Goal: Navigation & Orientation: Find specific page/section

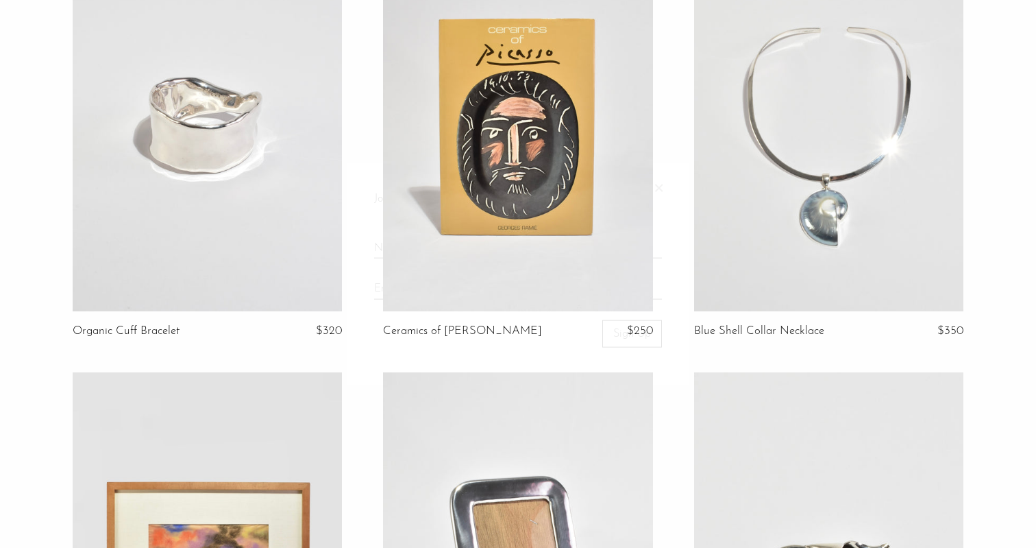
scroll to position [627, 0]
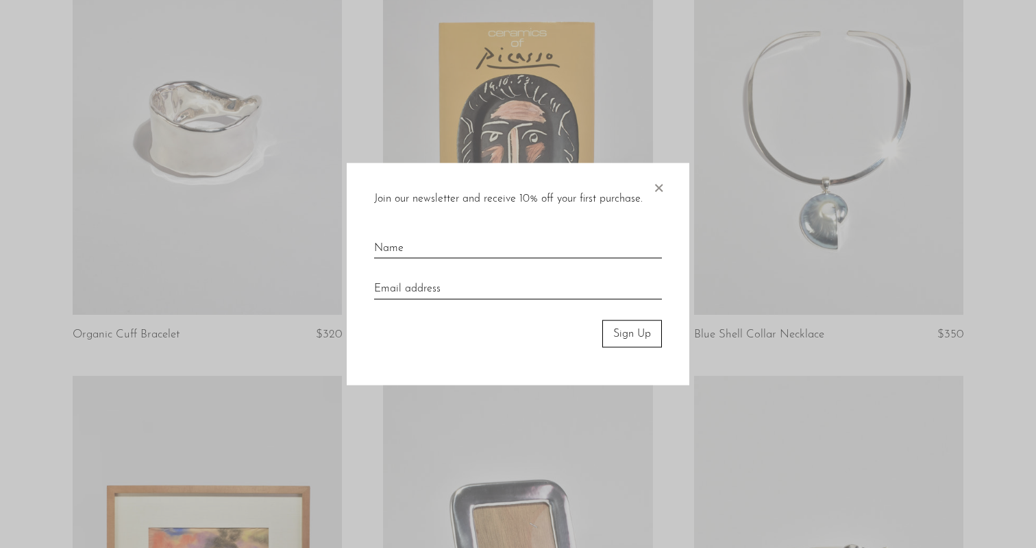
click at [660, 191] on span "×" at bounding box center [659, 184] width 14 height 44
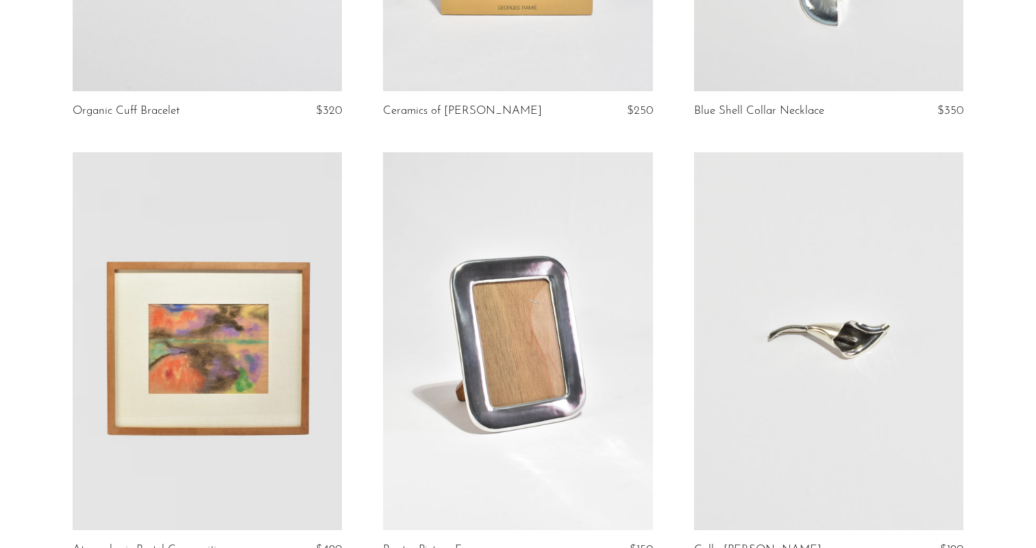
scroll to position [1011, 0]
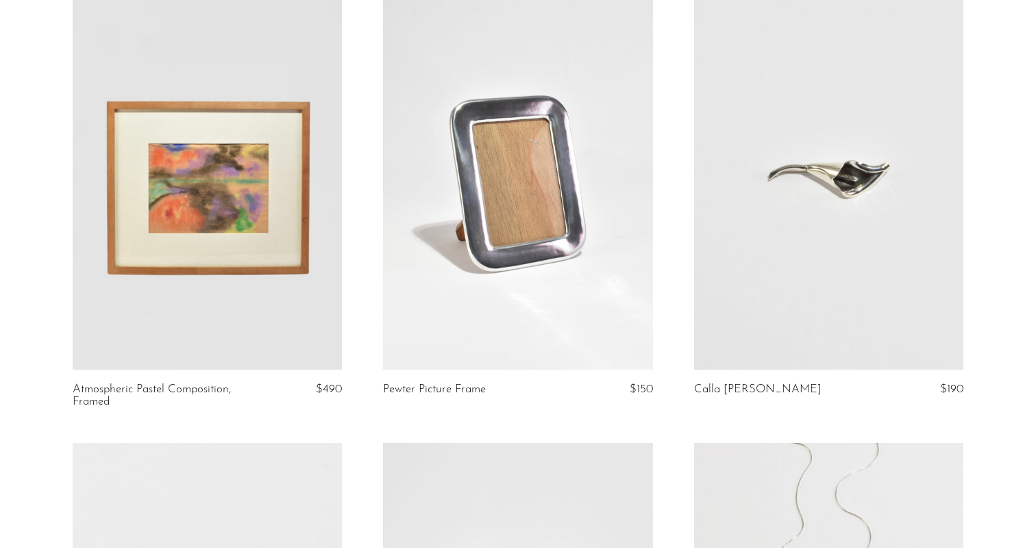
click at [513, 246] on link at bounding box center [518, 181] width 270 height 378
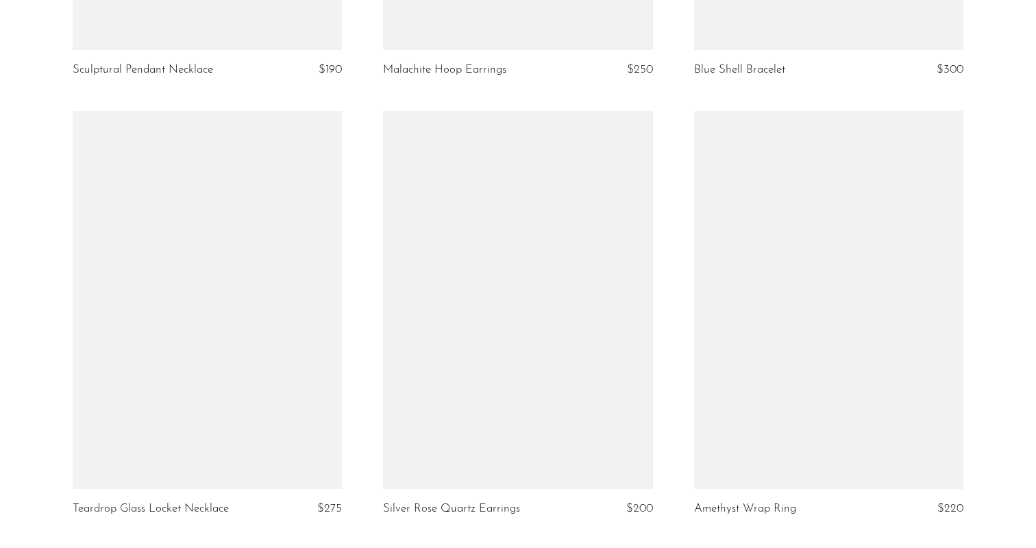
scroll to position [5182, 0]
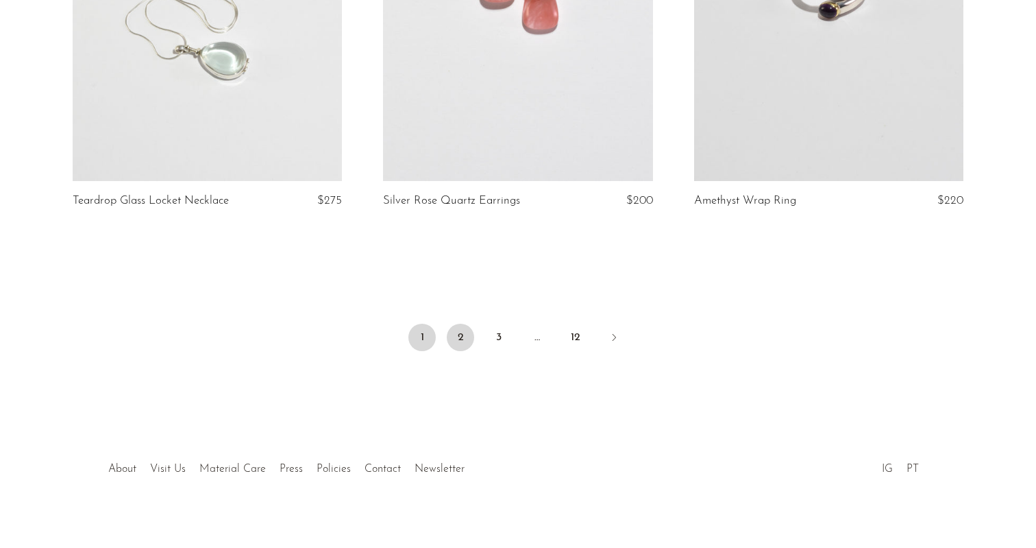
click at [460, 324] on link "2" at bounding box center [460, 337] width 27 height 27
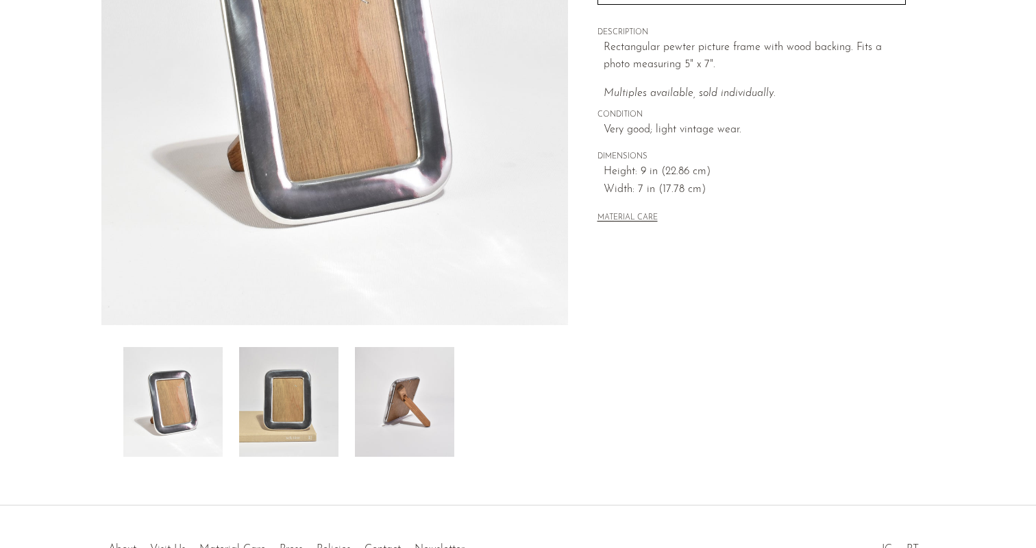
scroll to position [284, 0]
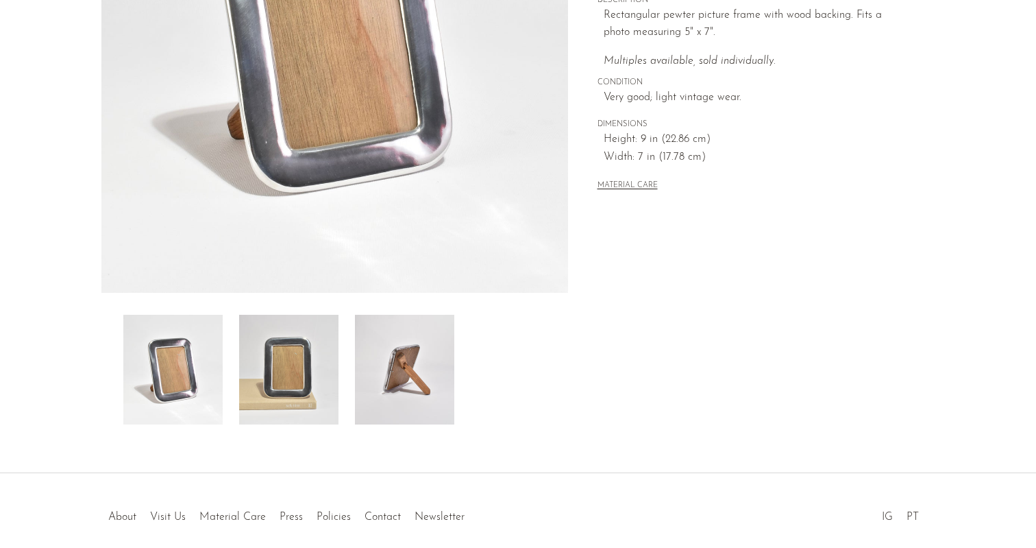
click at [310, 380] on img at bounding box center [288, 370] width 99 height 110
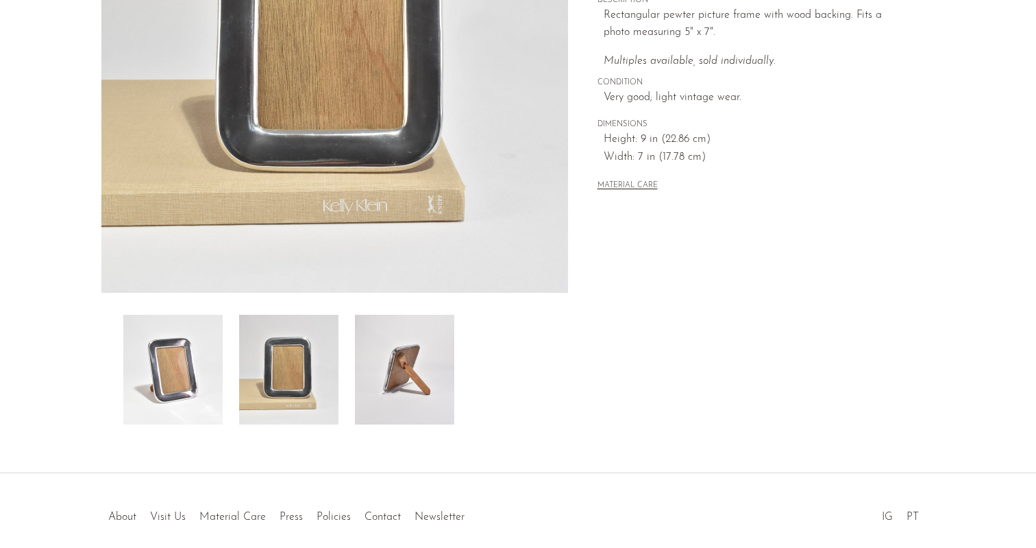
click at [390, 377] on img at bounding box center [404, 370] width 99 height 110
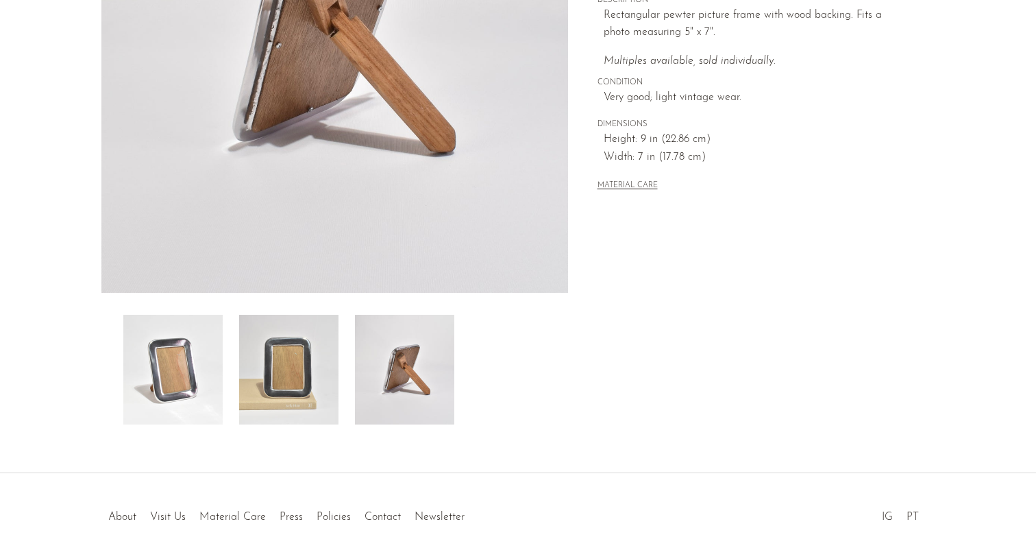
click at [308, 378] on img at bounding box center [288, 370] width 99 height 110
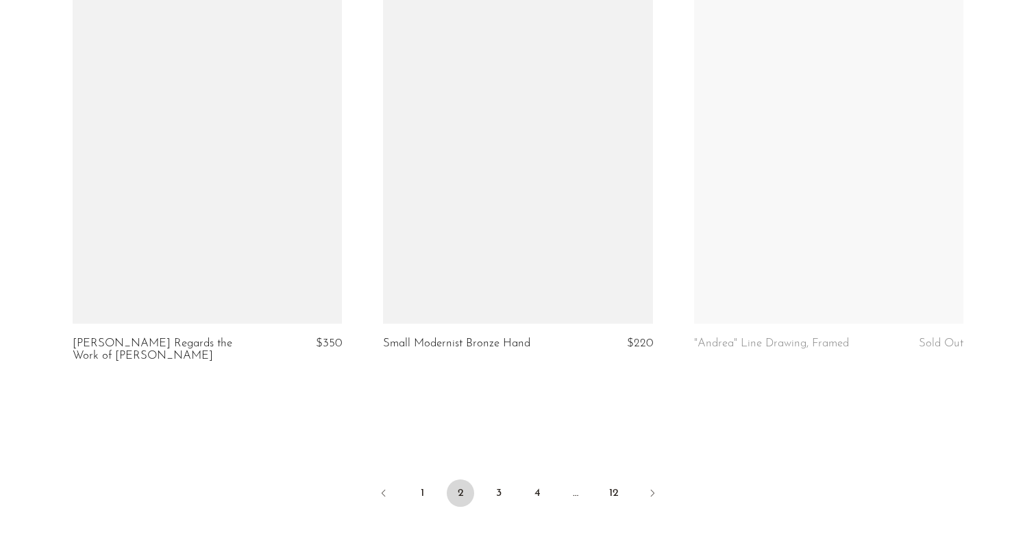
scroll to position [5015, 0]
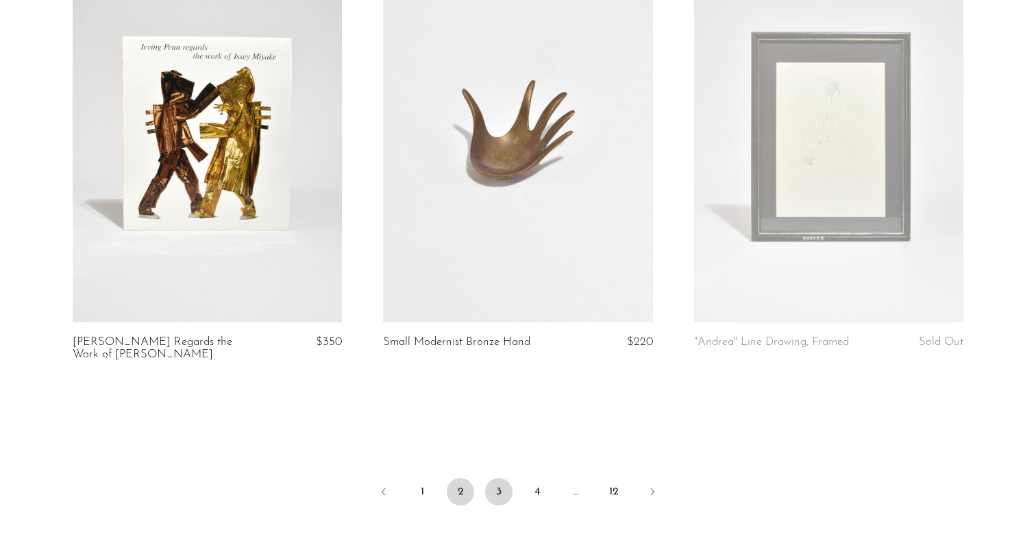
click at [492, 491] on link "3" at bounding box center [498, 491] width 27 height 27
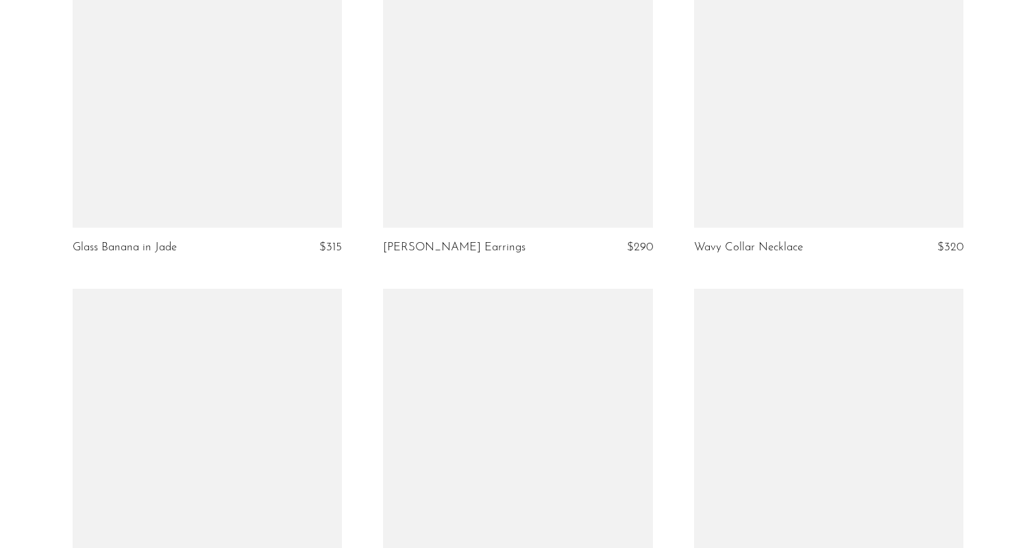
scroll to position [5001, 0]
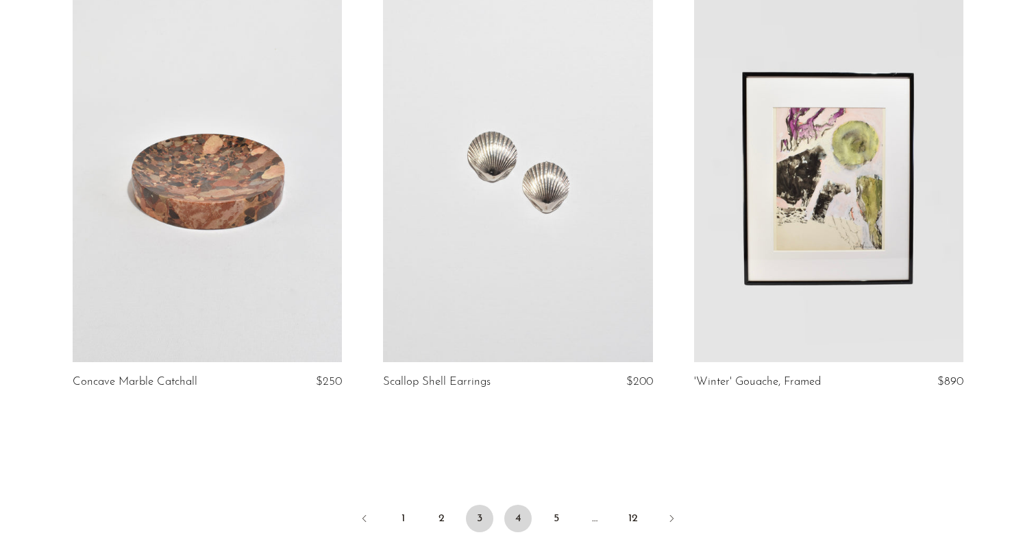
click at [515, 504] on link "4" at bounding box center [517, 517] width 27 height 27
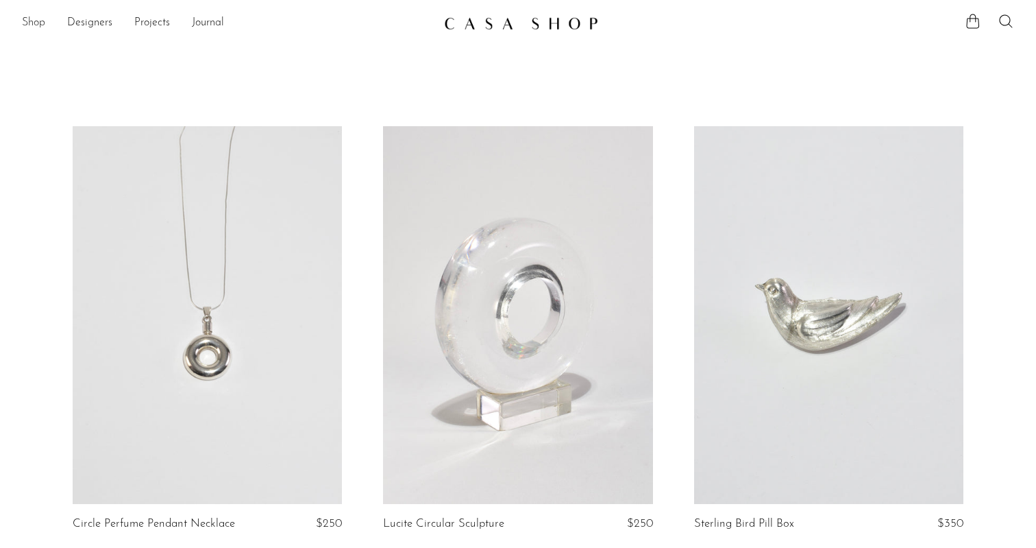
click at [44, 24] on link "Shop" at bounding box center [33, 23] width 23 height 18
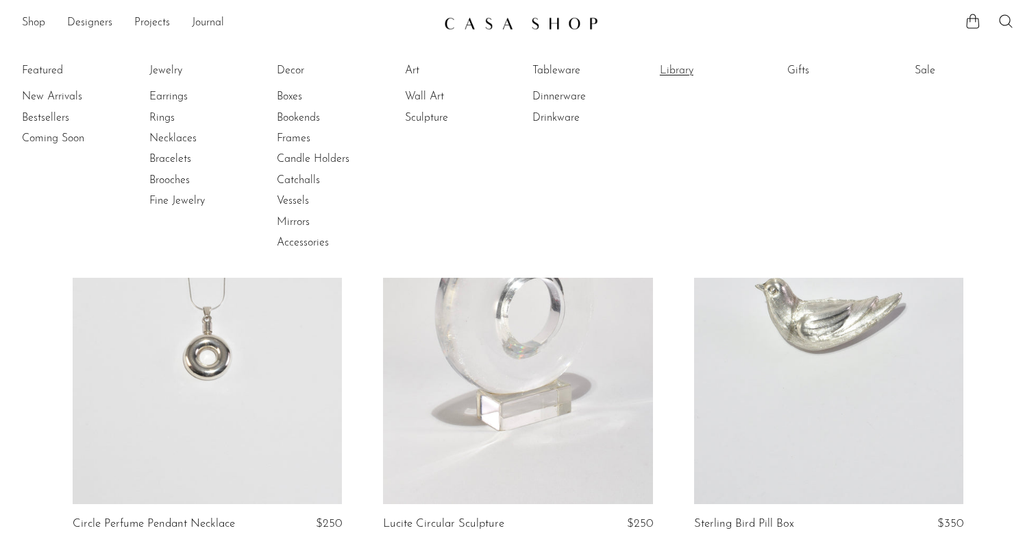
click at [660, 65] on link "Library" at bounding box center [711, 70] width 103 height 15
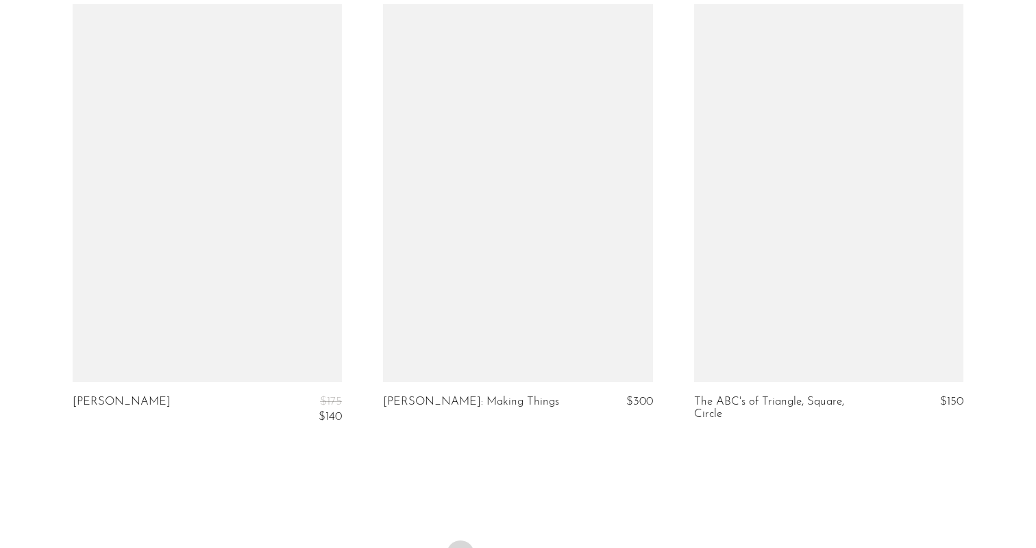
scroll to position [5022, 0]
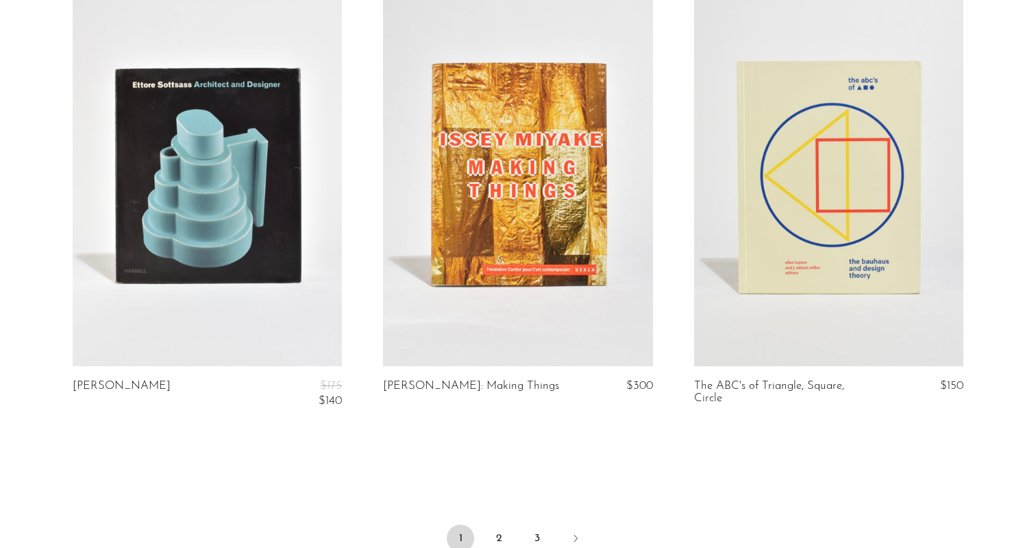
click at [803, 299] on link at bounding box center [829, 177] width 270 height 378
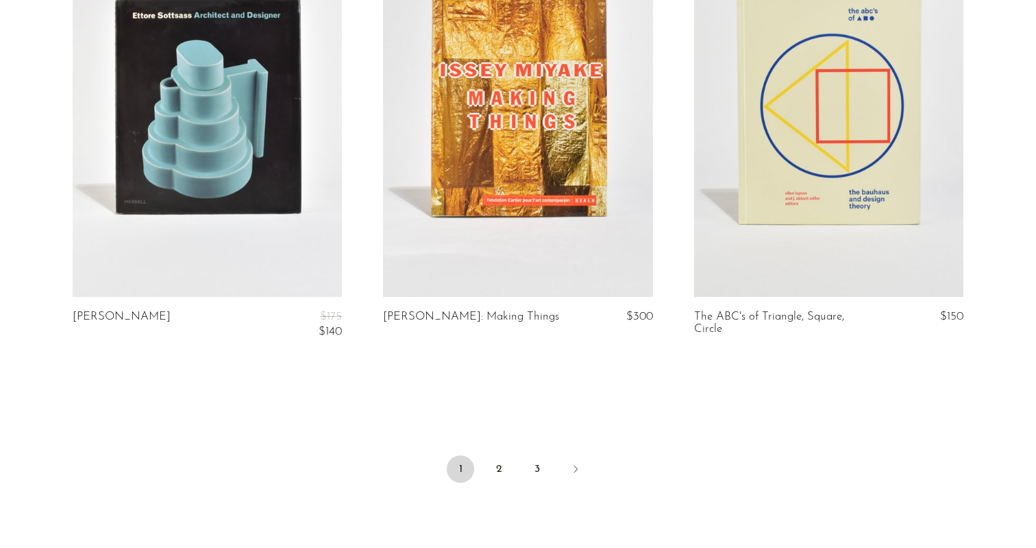
scroll to position [5101, 0]
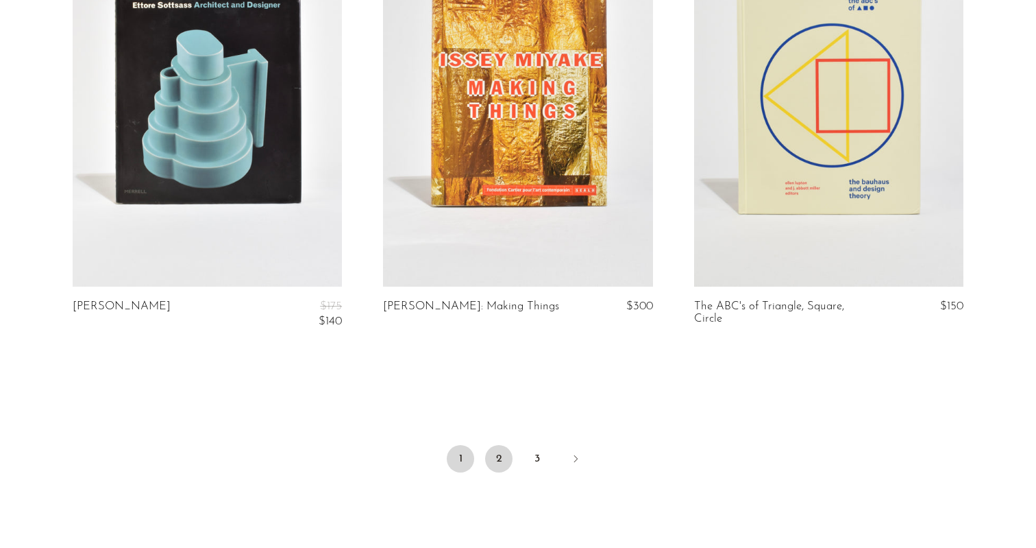
click at [493, 445] on link "2" at bounding box center [498, 458] width 27 height 27
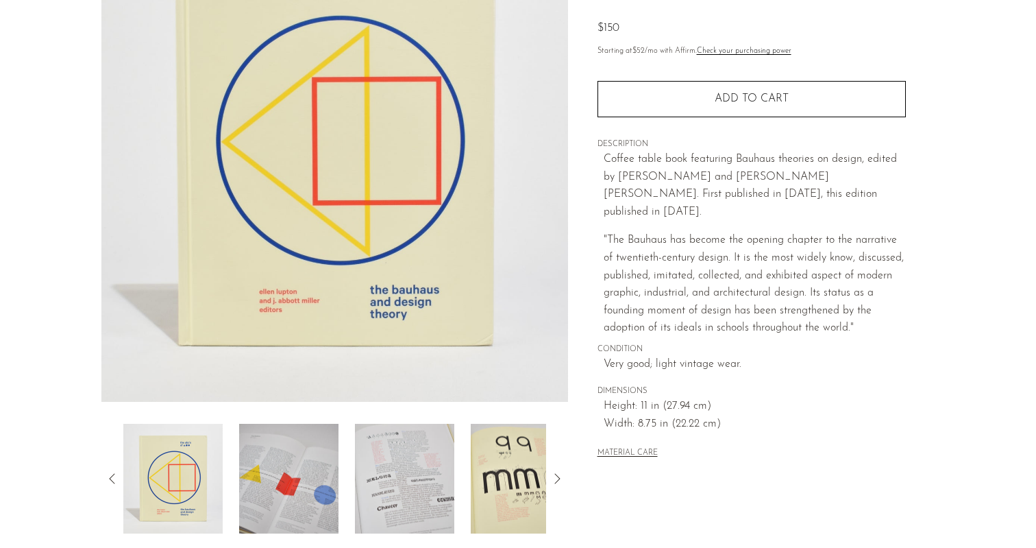
scroll to position [256, 0]
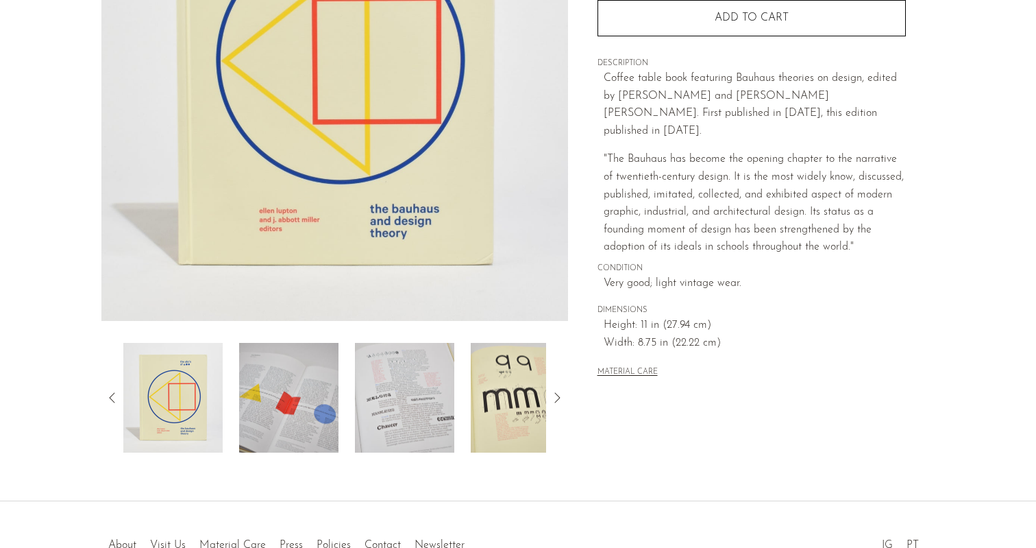
click at [293, 422] on img at bounding box center [288, 398] width 99 height 110
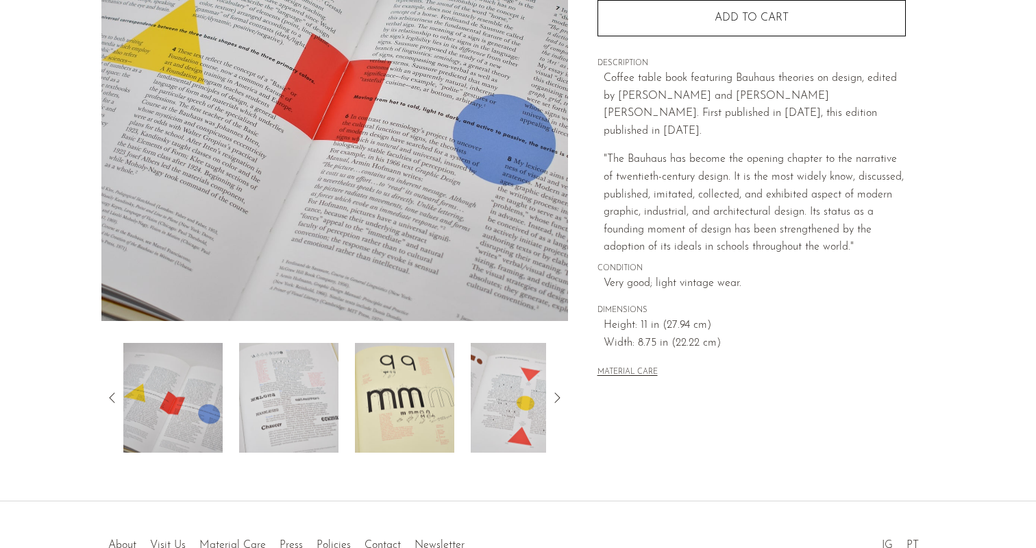
click at [327, 411] on img at bounding box center [288, 398] width 99 height 110
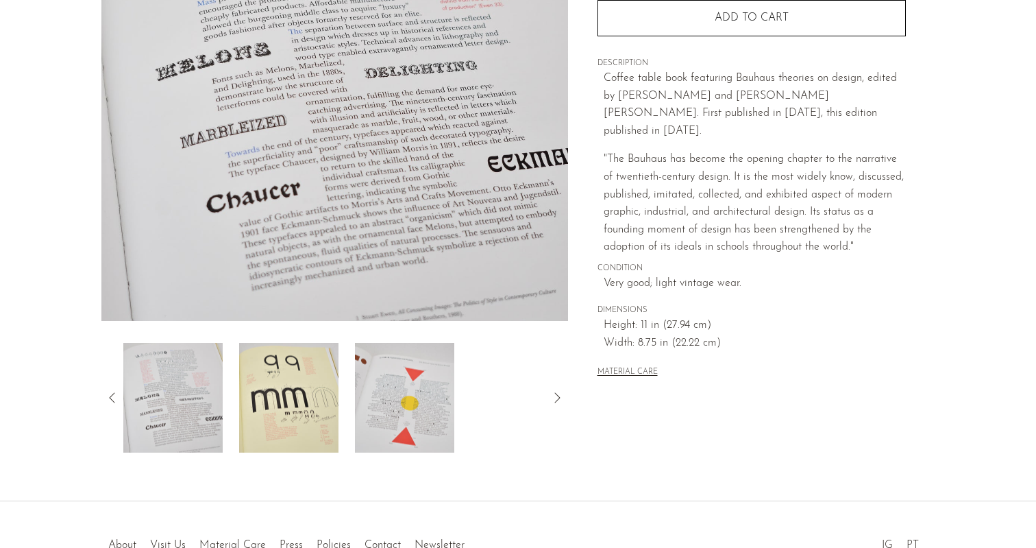
click at [318, 412] on img at bounding box center [288, 398] width 99 height 110
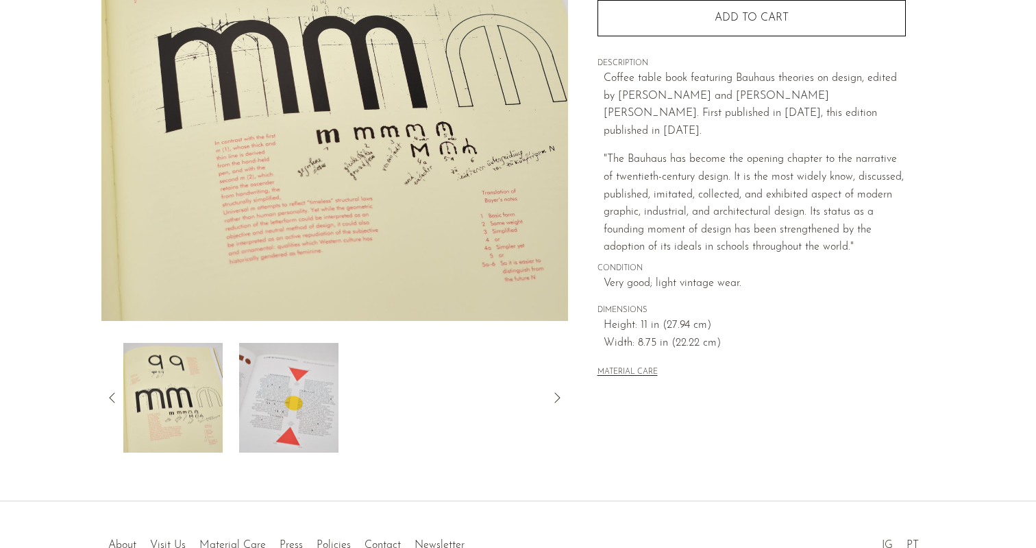
click at [318, 412] on img at bounding box center [288, 398] width 99 height 110
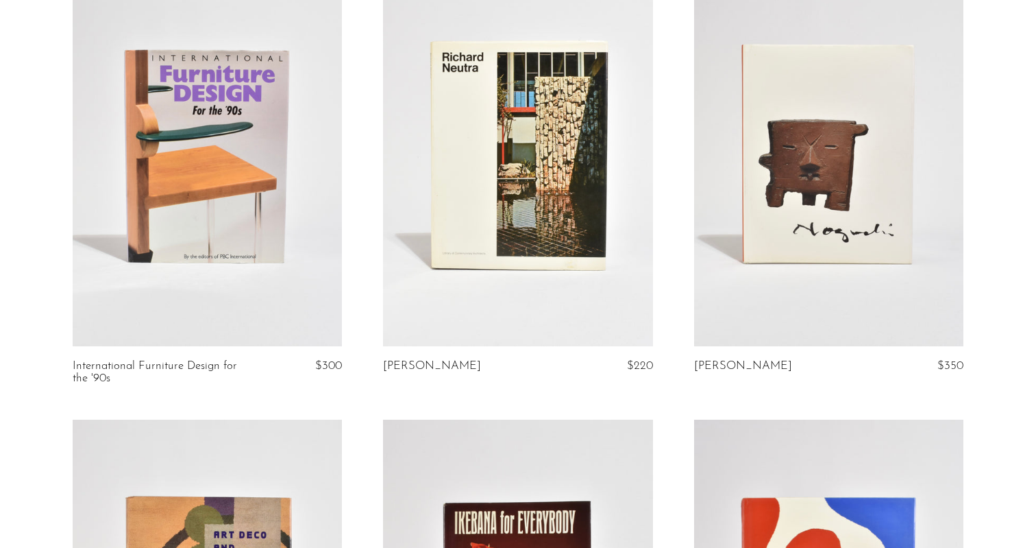
scroll to position [160, 0]
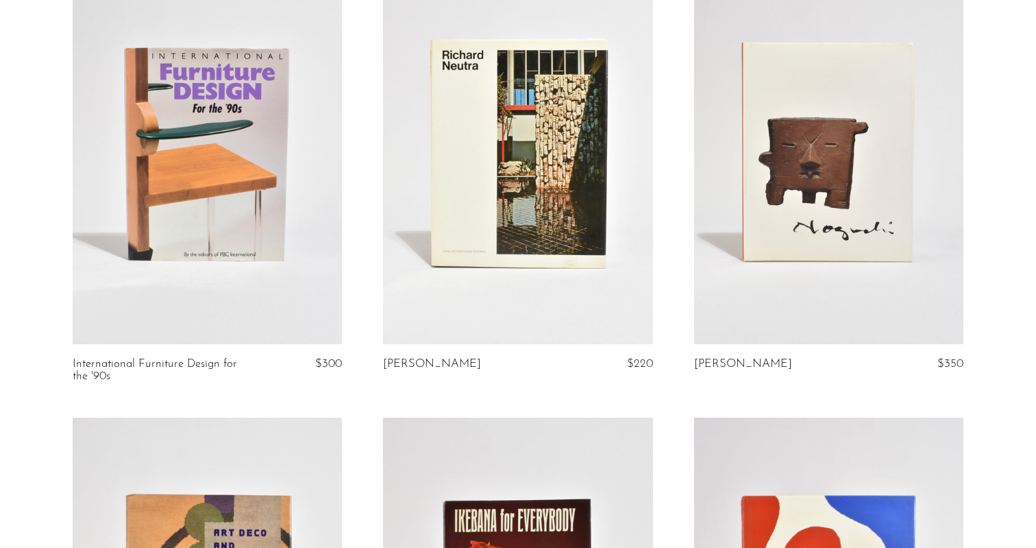
click at [470, 253] on link at bounding box center [518, 155] width 270 height 378
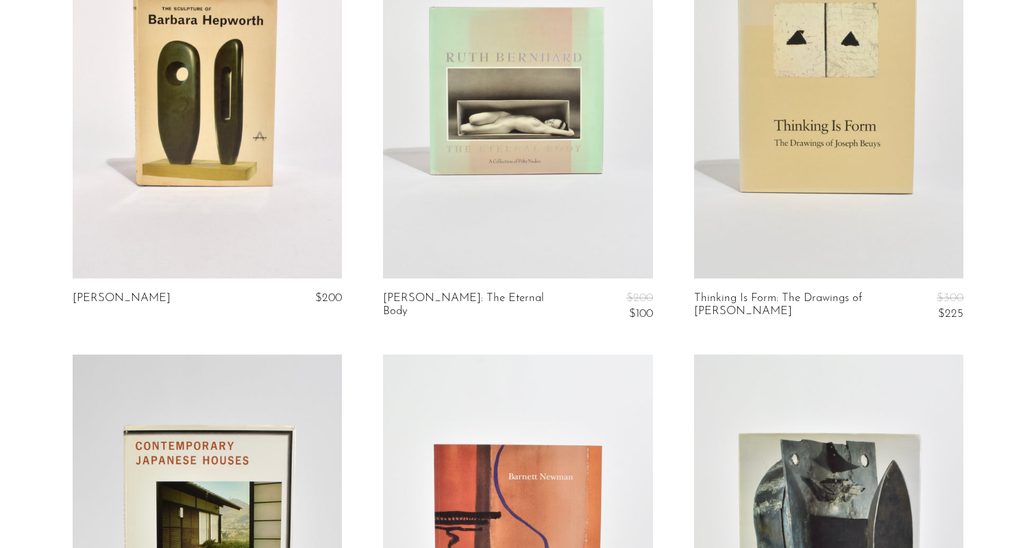
scroll to position [1542, 0]
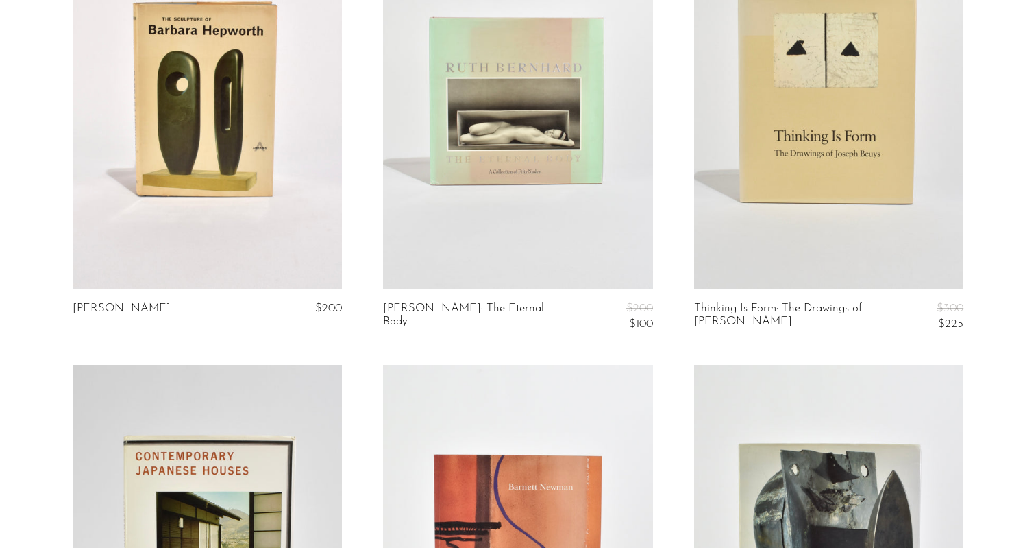
click at [124, 247] on link at bounding box center [208, 101] width 270 height 378
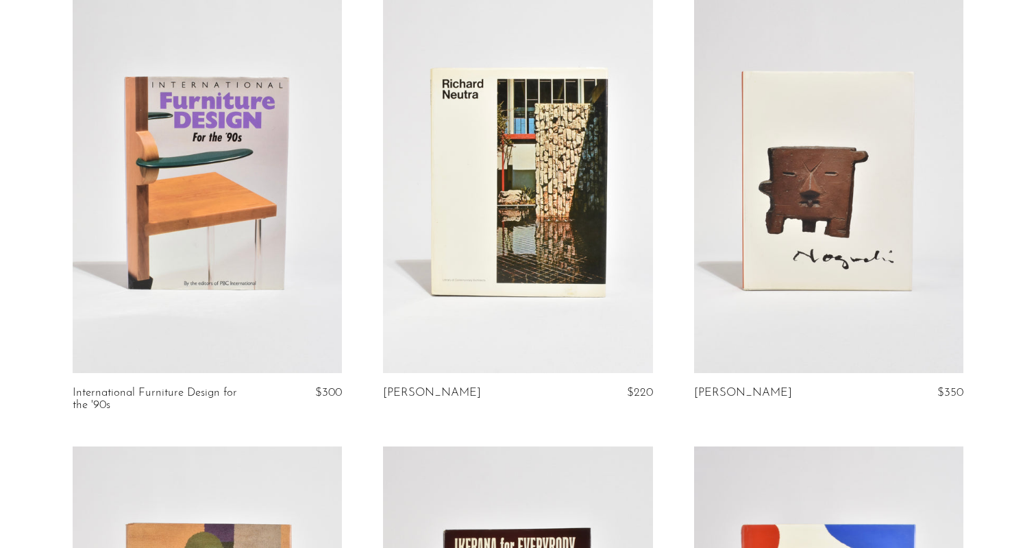
scroll to position [0, 0]
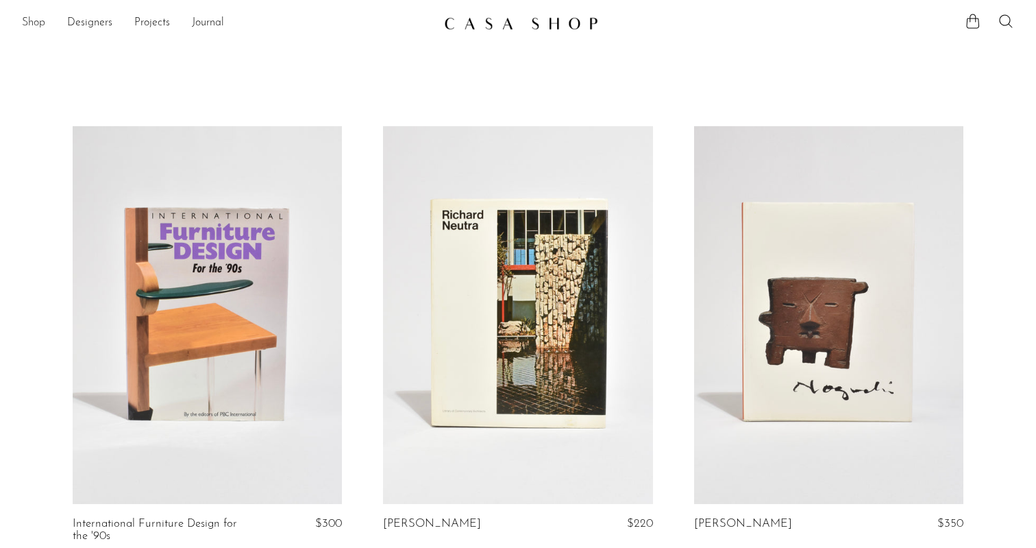
click at [43, 23] on link "Shop" at bounding box center [33, 23] width 23 height 18
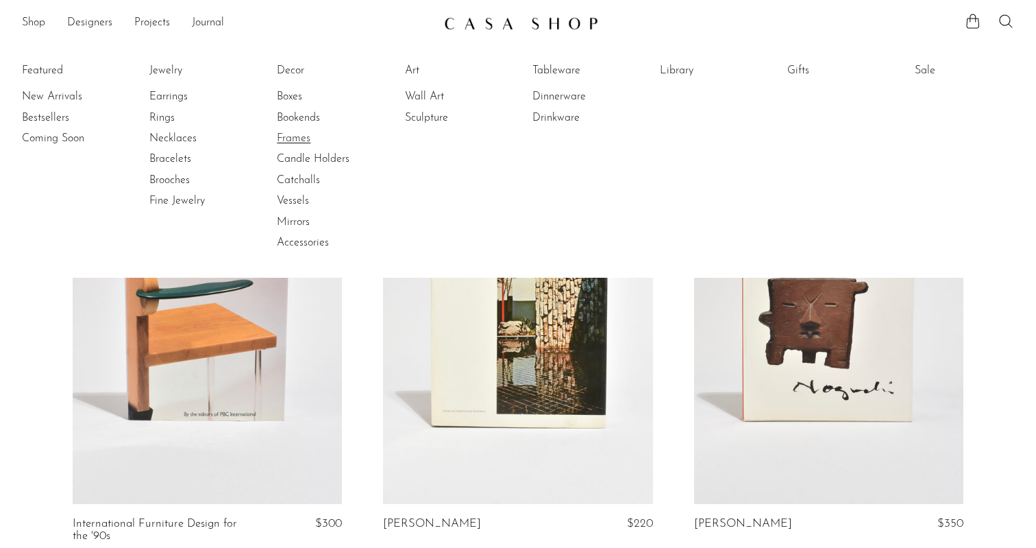
click at [299, 132] on link "Frames" at bounding box center [328, 138] width 103 height 15
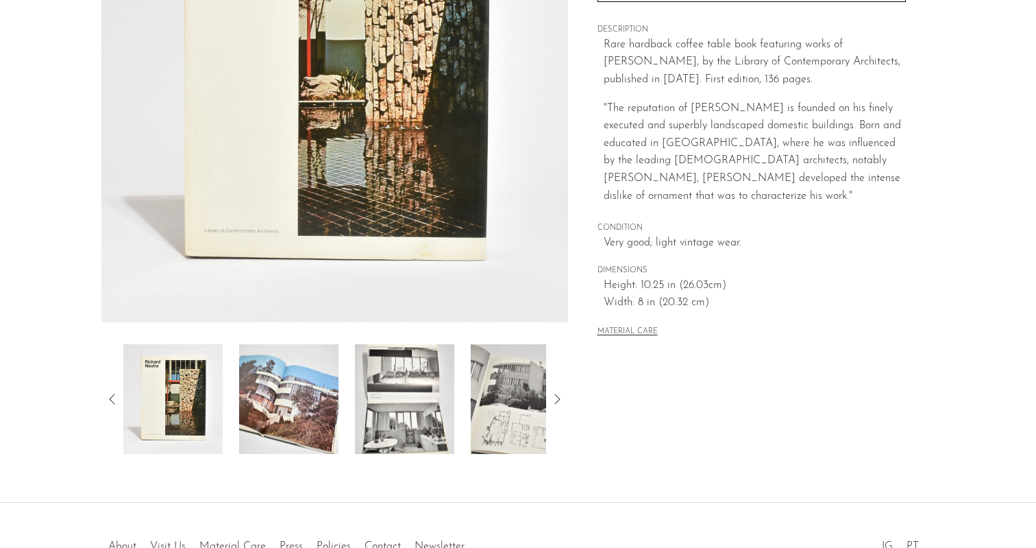
scroll to position [256, 0]
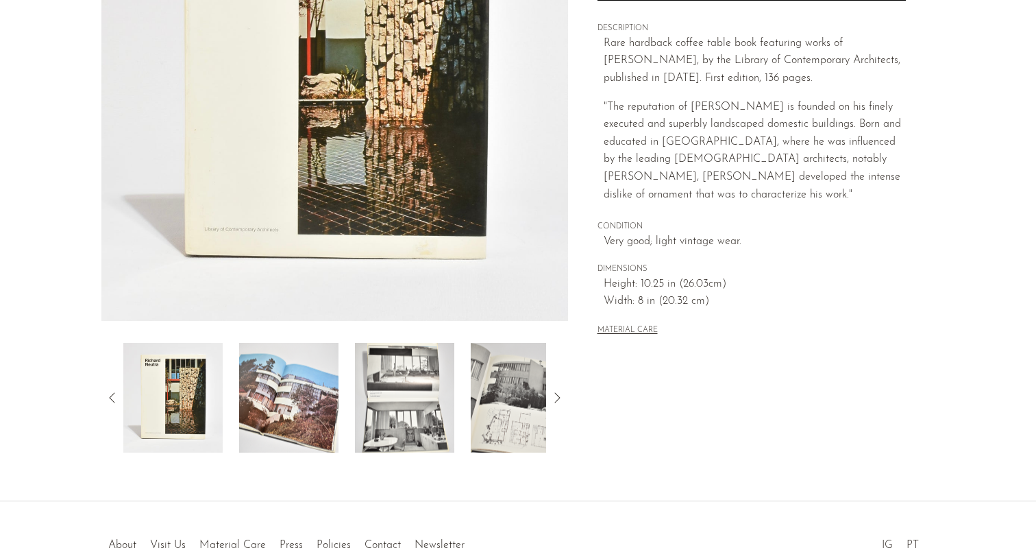
click at [317, 407] on img at bounding box center [288, 398] width 99 height 110
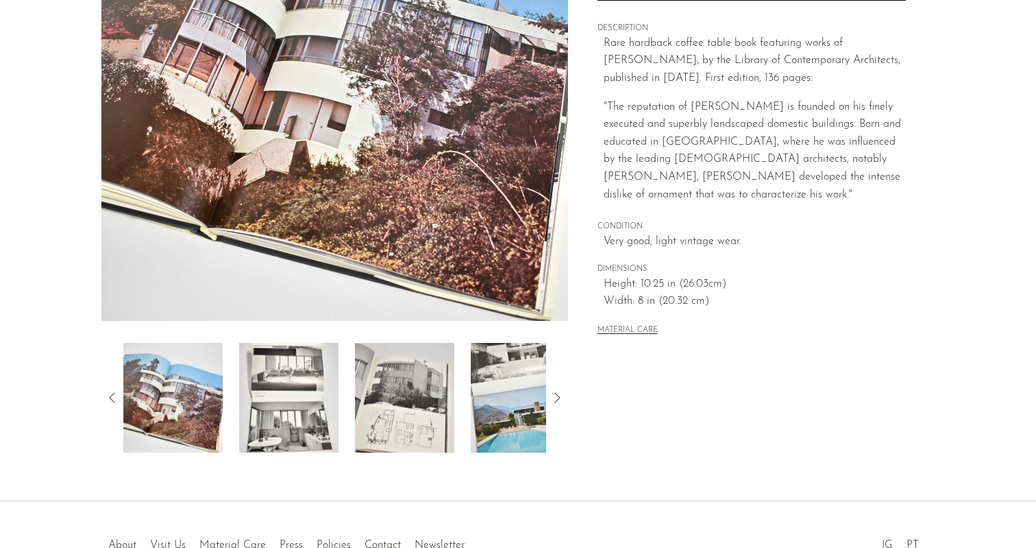
click at [361, 406] on img at bounding box center [404, 398] width 99 height 110
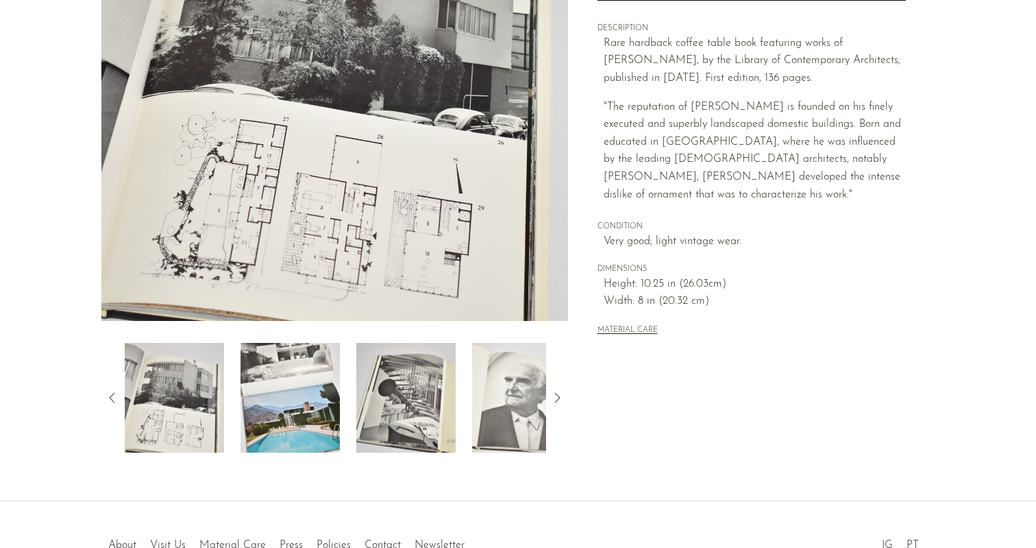
click at [385, 406] on img at bounding box center [405, 398] width 99 height 110
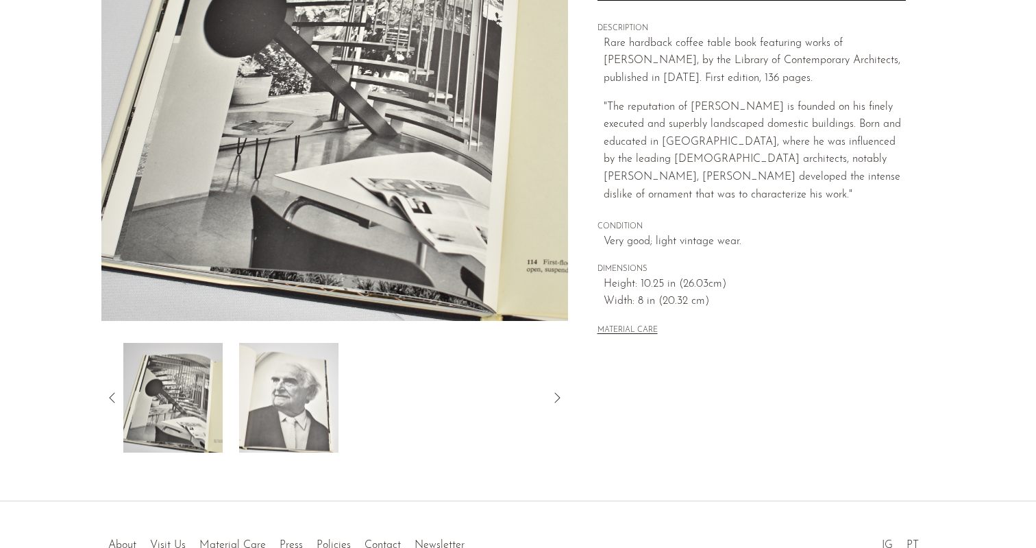
click at [412, 404] on div at bounding box center [334, 398] width 423 height 110
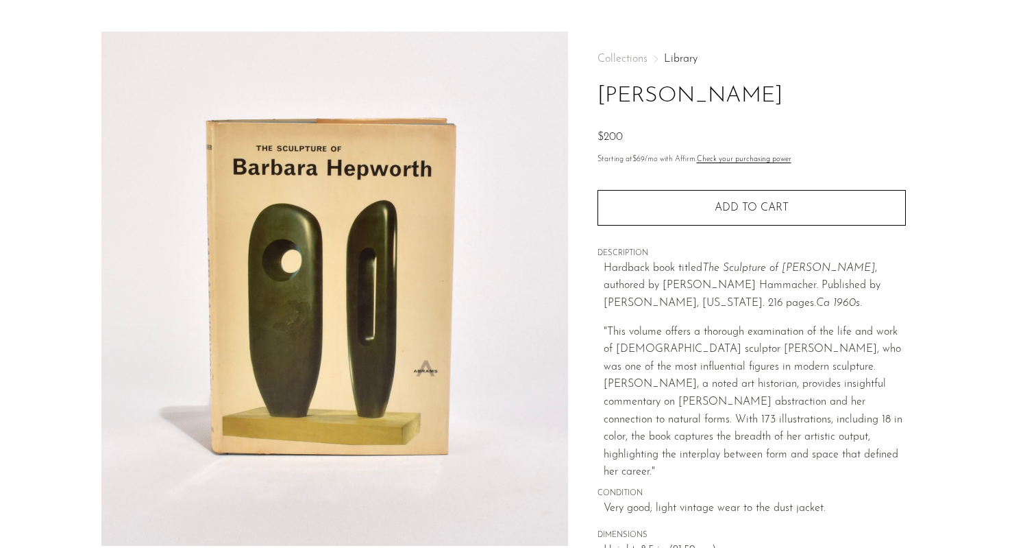
scroll to position [10, 0]
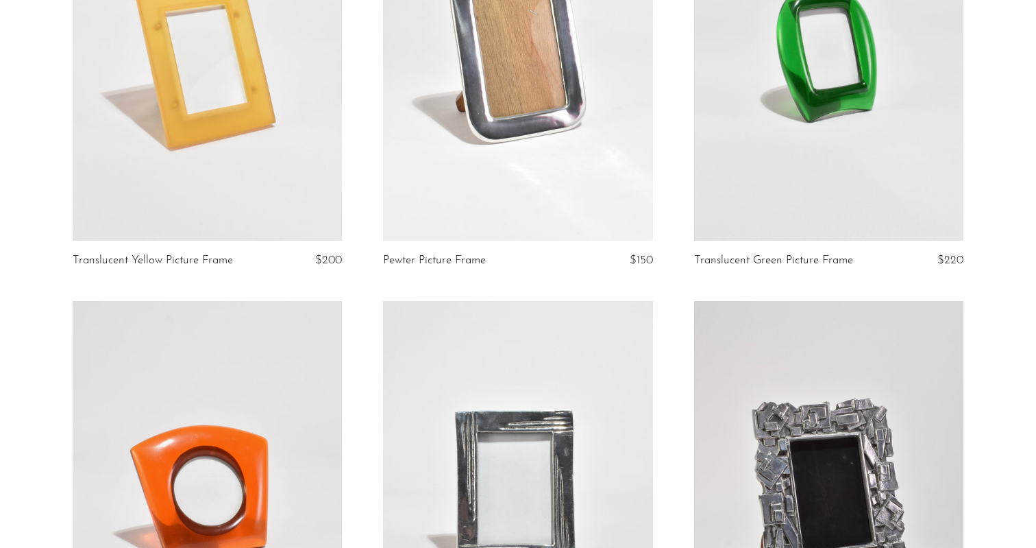
scroll to position [180, 0]
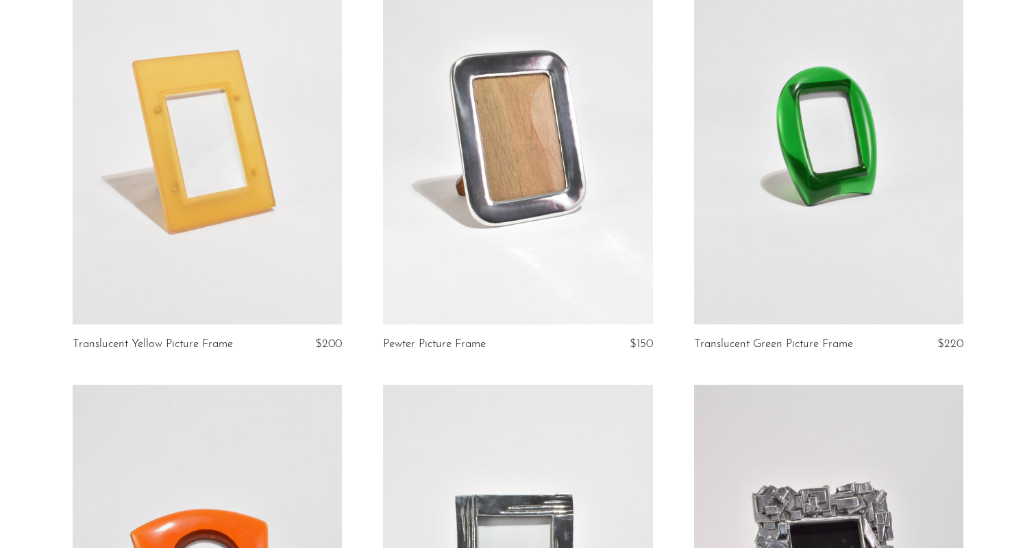
click at [162, 242] on link at bounding box center [208, 136] width 270 height 378
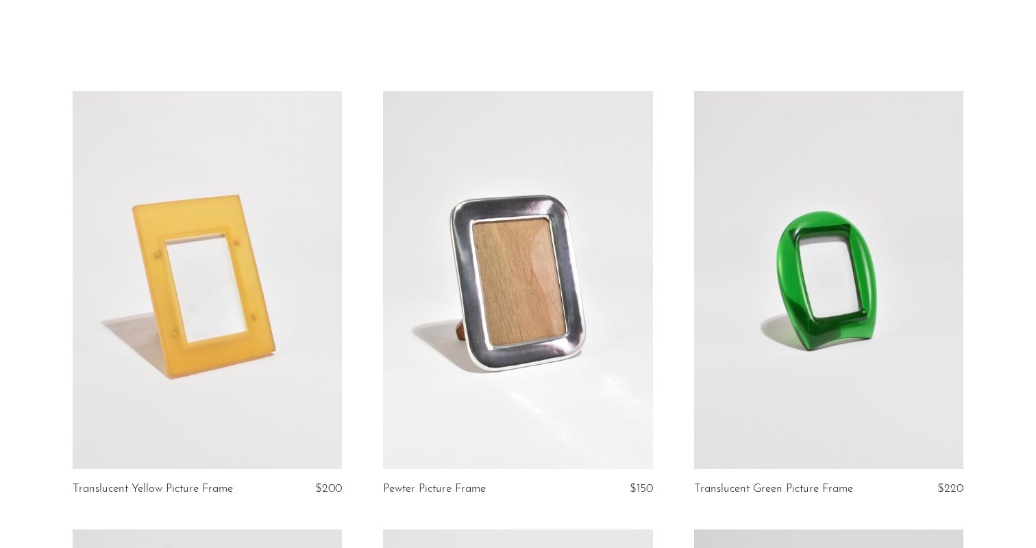
scroll to position [0, 0]
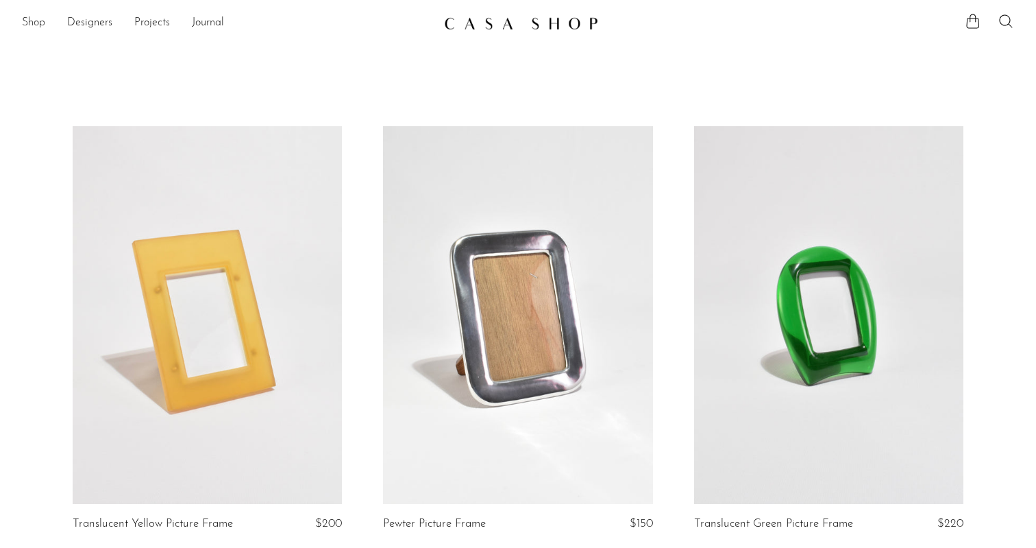
click at [34, 20] on link "Shop" at bounding box center [33, 23] width 23 height 18
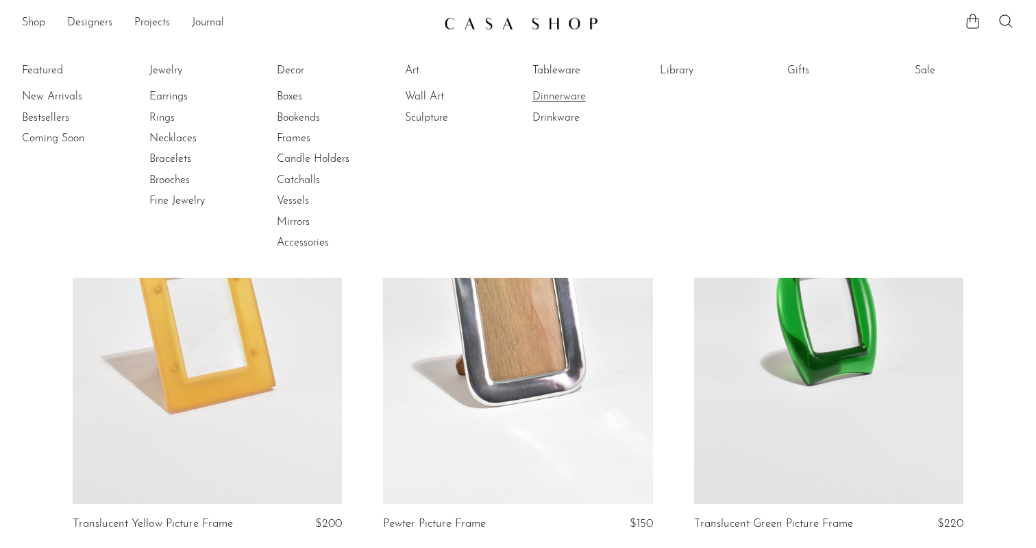
click at [566, 99] on link "Dinnerware" at bounding box center [584, 96] width 103 height 15
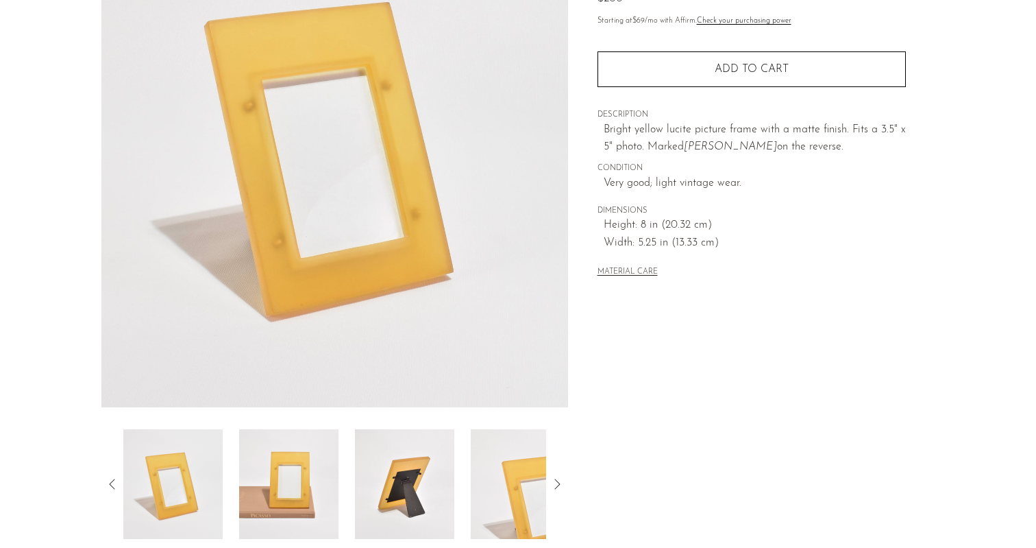
scroll to position [258, 0]
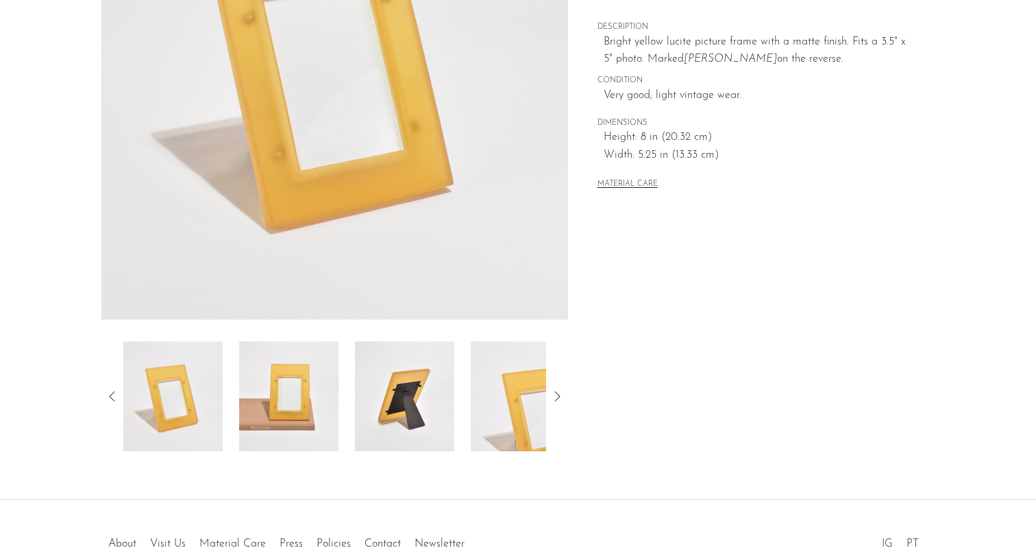
click at [400, 382] on img at bounding box center [404, 396] width 99 height 110
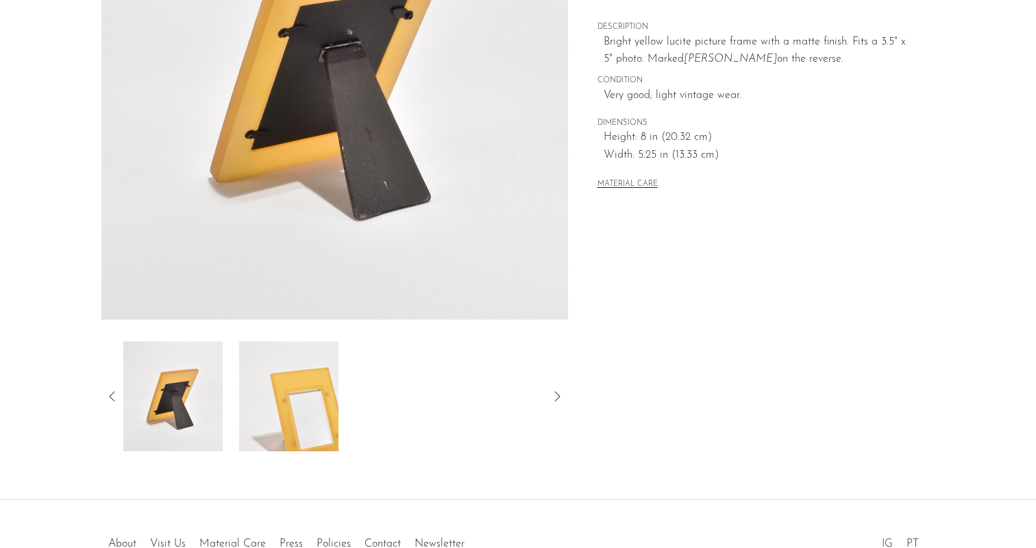
click at [331, 394] on img at bounding box center [288, 396] width 99 height 110
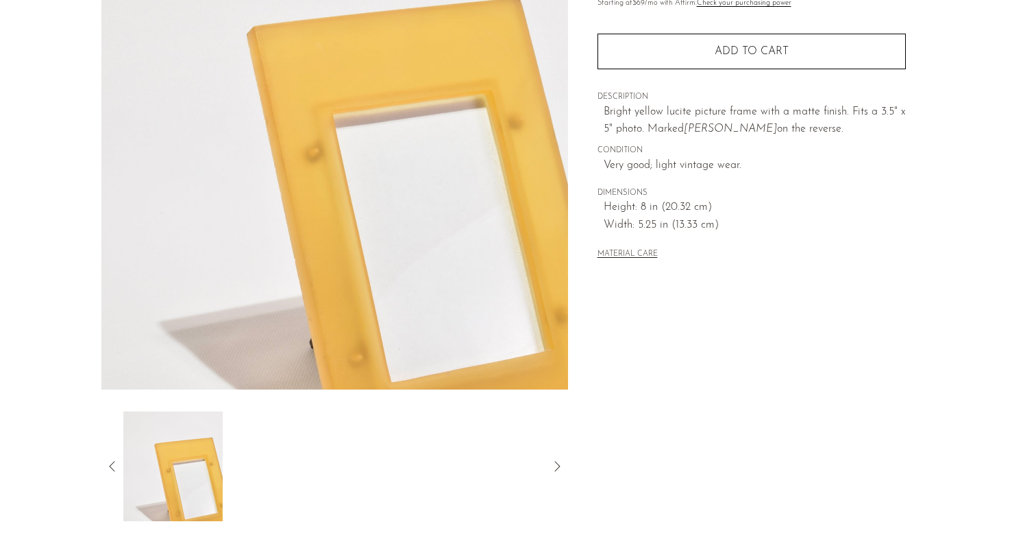
scroll to position [187, 0]
click at [557, 461] on icon at bounding box center [557, 467] width 16 height 16
click at [181, 452] on img at bounding box center [172, 467] width 99 height 110
click at [112, 463] on icon at bounding box center [112, 467] width 16 height 16
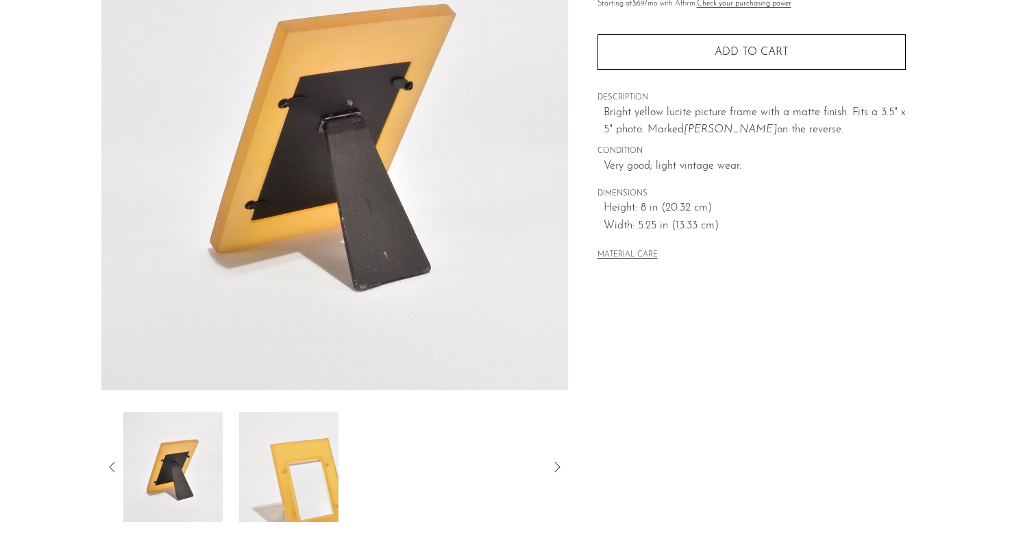
click at [173, 465] on img at bounding box center [172, 467] width 99 height 110
click at [121, 465] on div at bounding box center [334, 467] width 467 height 110
click at [116, 465] on icon at bounding box center [112, 467] width 16 height 16
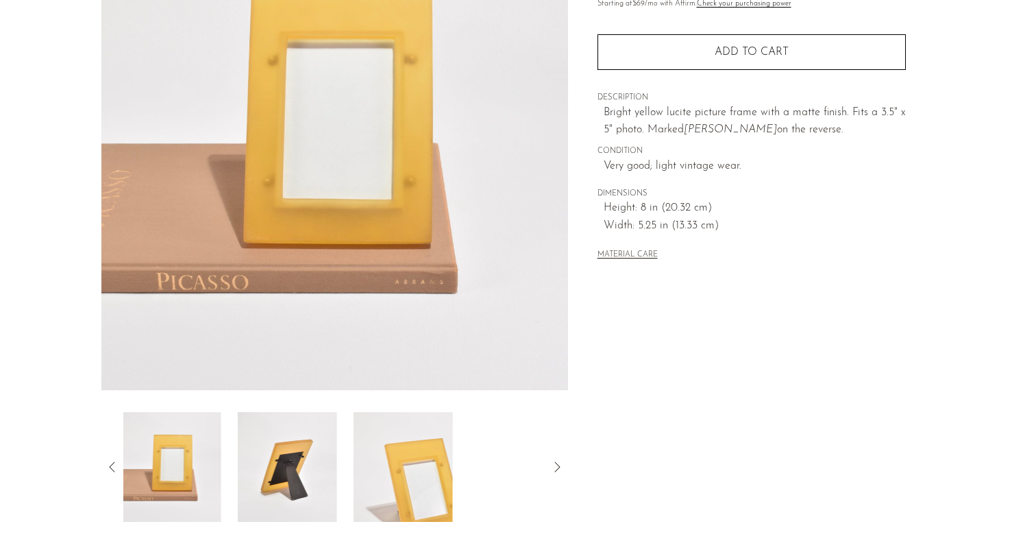
click at [116, 465] on icon at bounding box center [112, 467] width 16 height 16
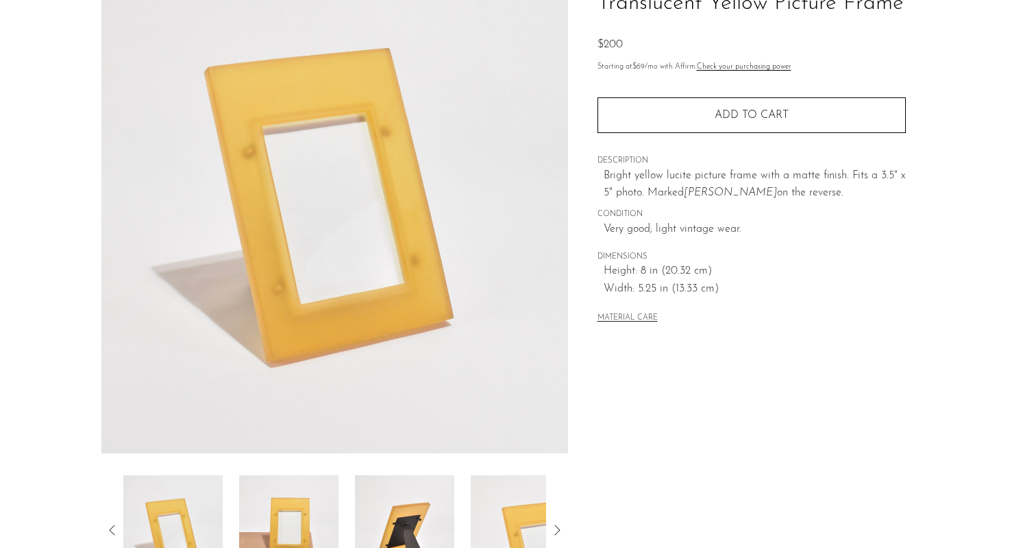
scroll to position [123, 0]
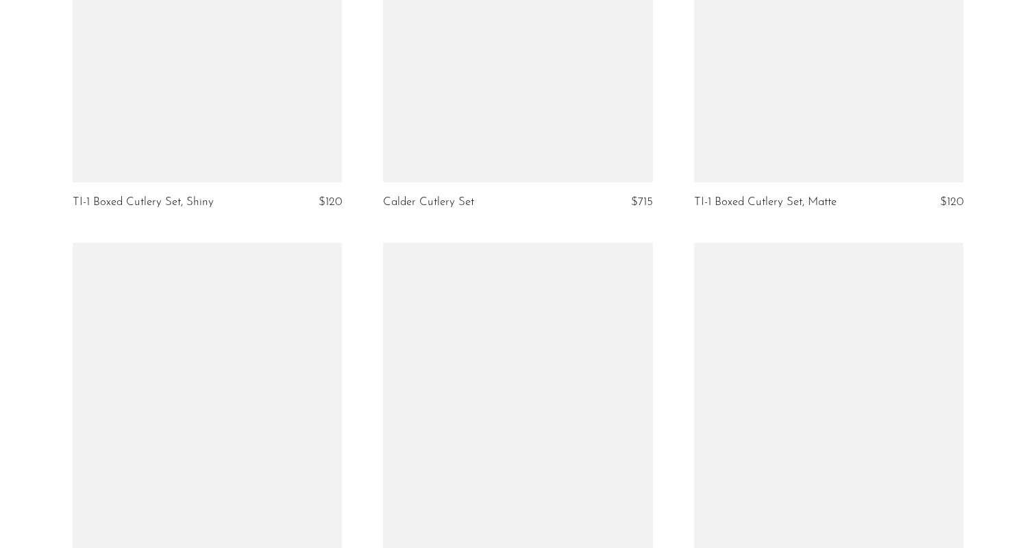
scroll to position [3977, 0]
